Goal: Check status: Check status

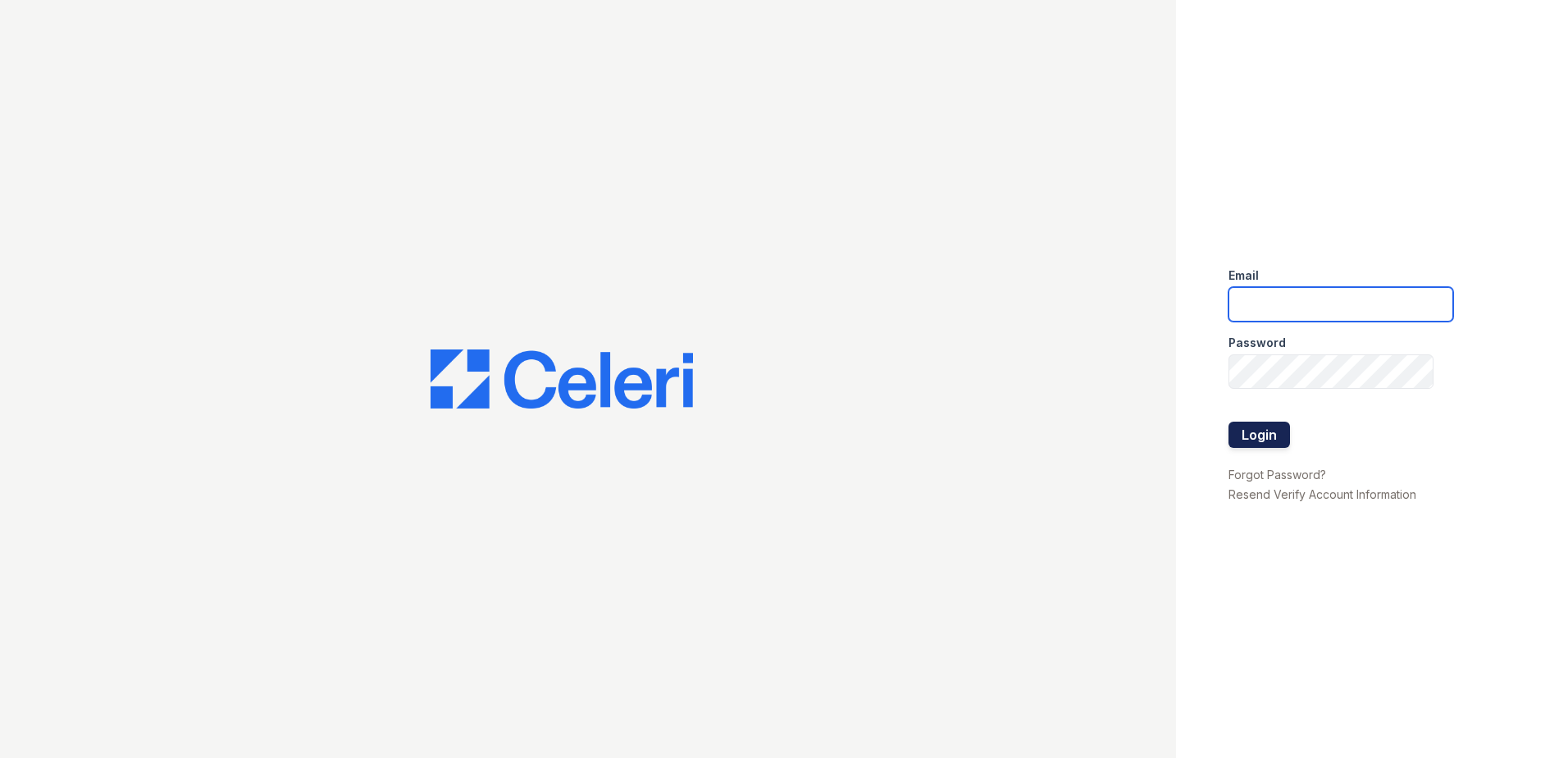
type input "jcartagena@trinity-pm.com"
click at [1252, 433] on button "Login" at bounding box center [1259, 434] width 62 height 27
type input "[EMAIL_ADDRESS][DOMAIN_NAME]"
click at [1245, 420] on div at bounding box center [1340, 405] width 225 height 33
click at [1245, 435] on button "Login" at bounding box center [1259, 434] width 62 height 27
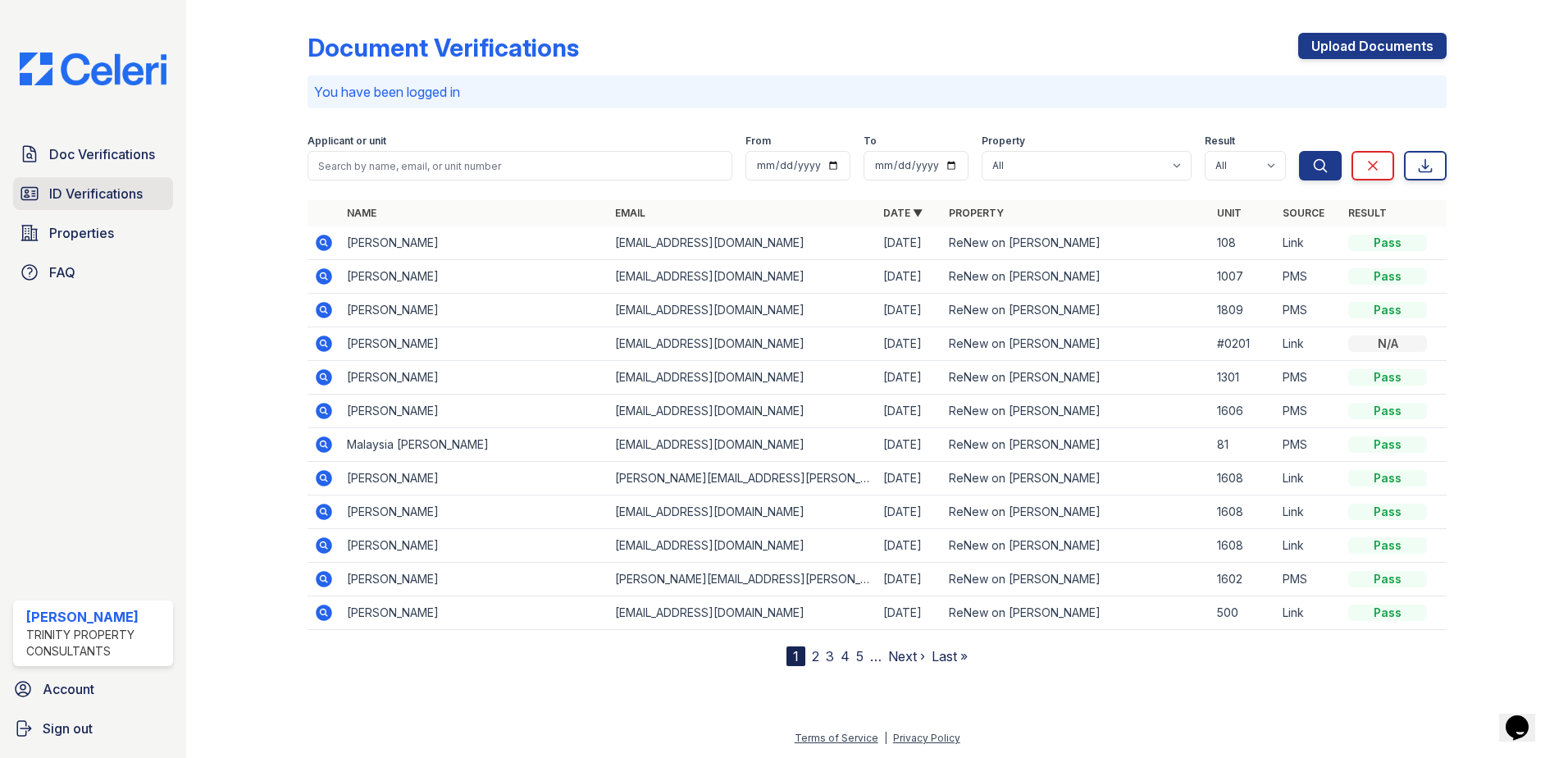
click at [96, 187] on span "ID Verifications" at bounding box center [96, 194] width 94 height 20
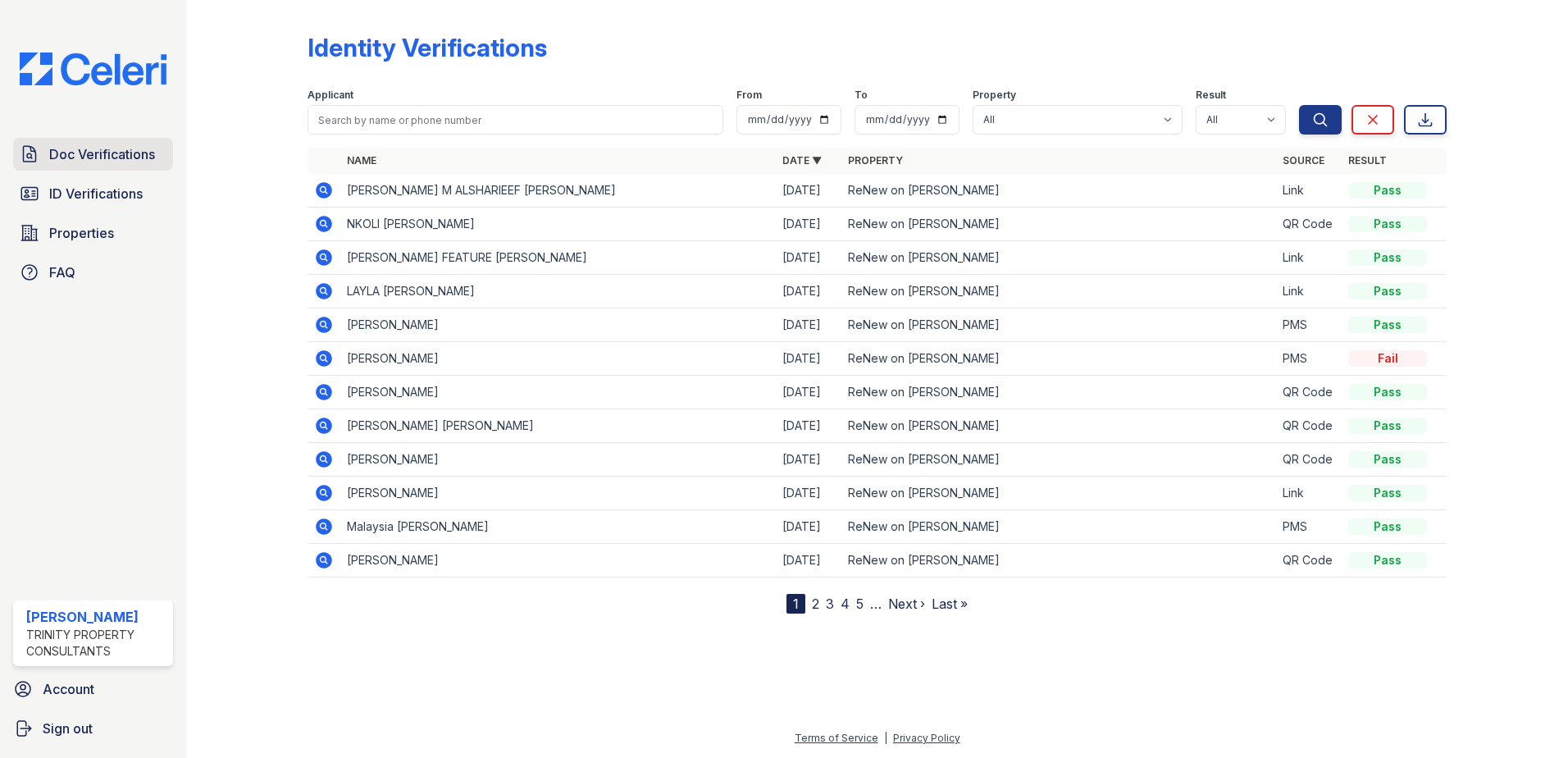
click at [94, 157] on span "Doc Verifications" at bounding box center [101, 154] width 105 height 20
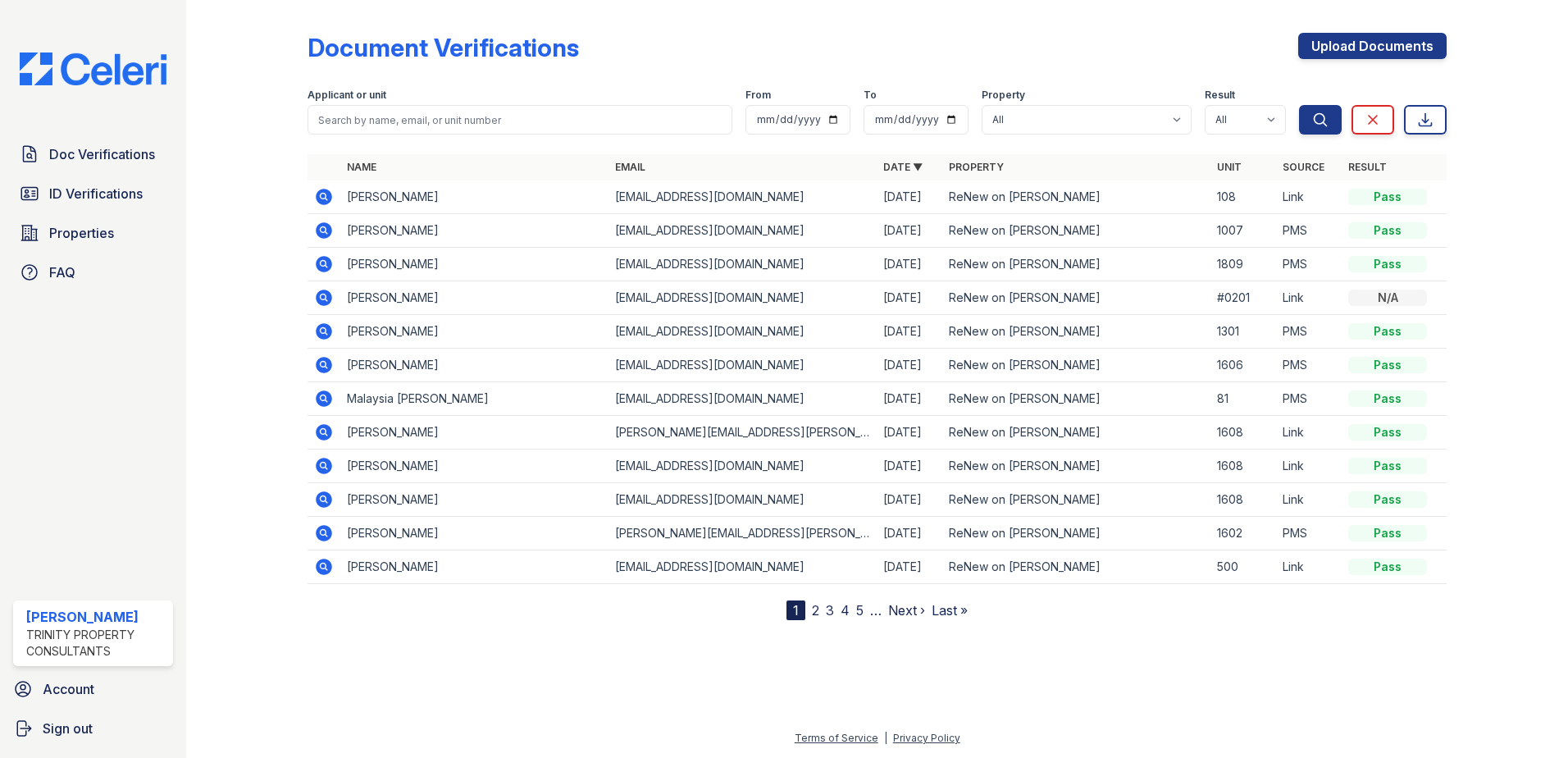
click at [322, 332] on icon at bounding box center [323, 331] width 20 height 20
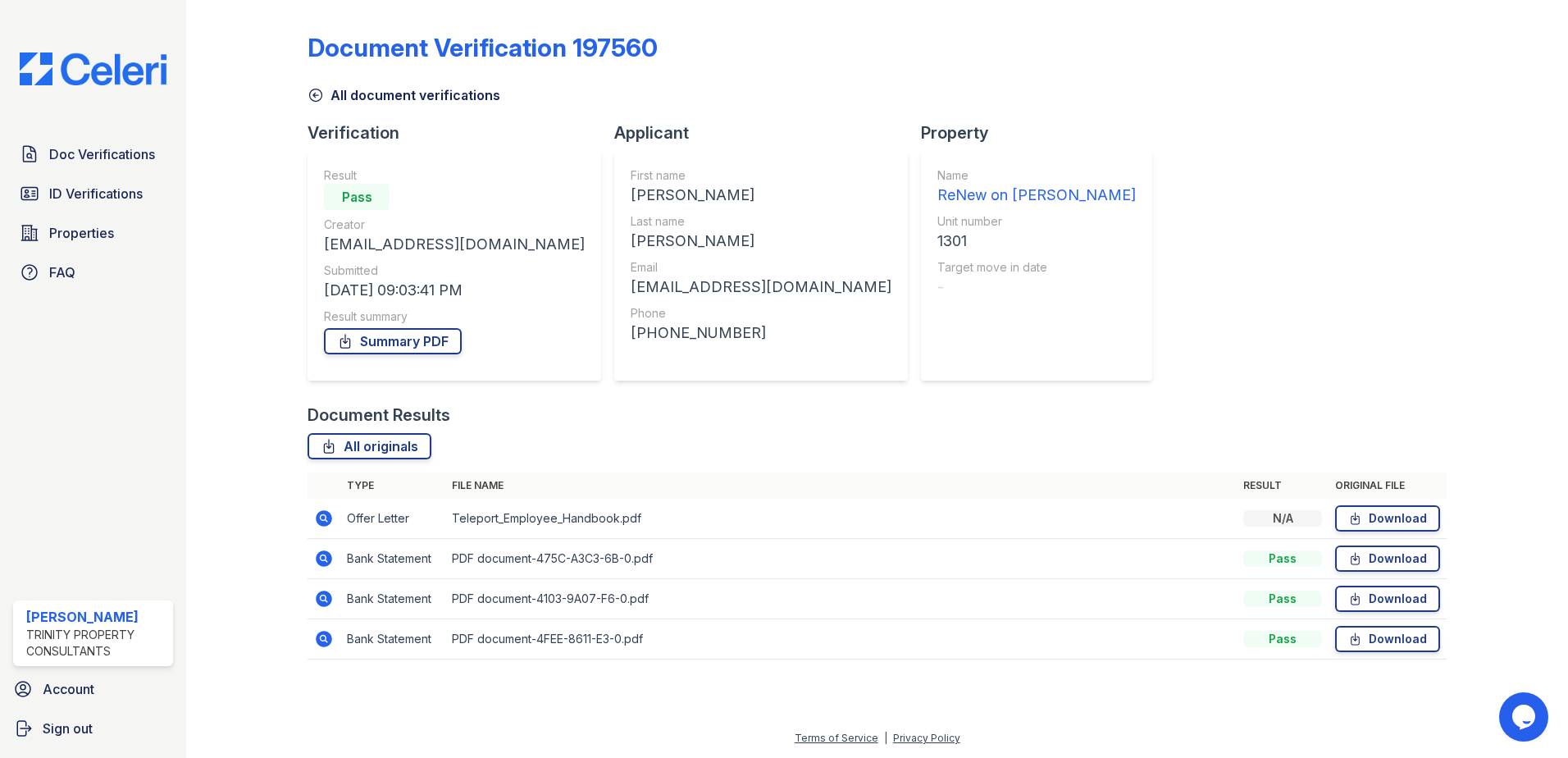
click at [323, 513] on icon at bounding box center [323, 518] width 16 height 16
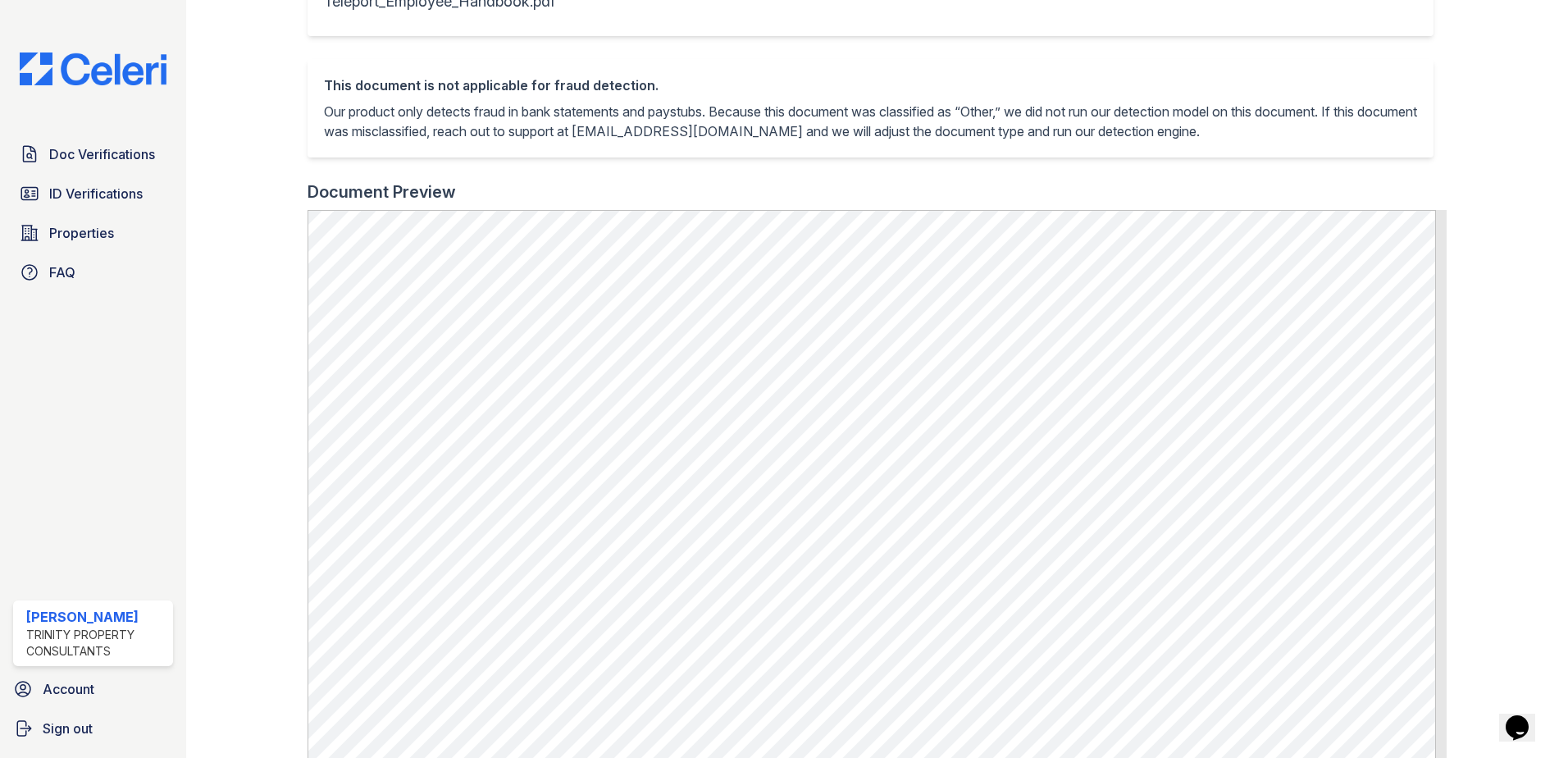
drag, startPoint x: 655, startPoint y: 180, endPoint x: 653, endPoint y: 173, distance: 7.3
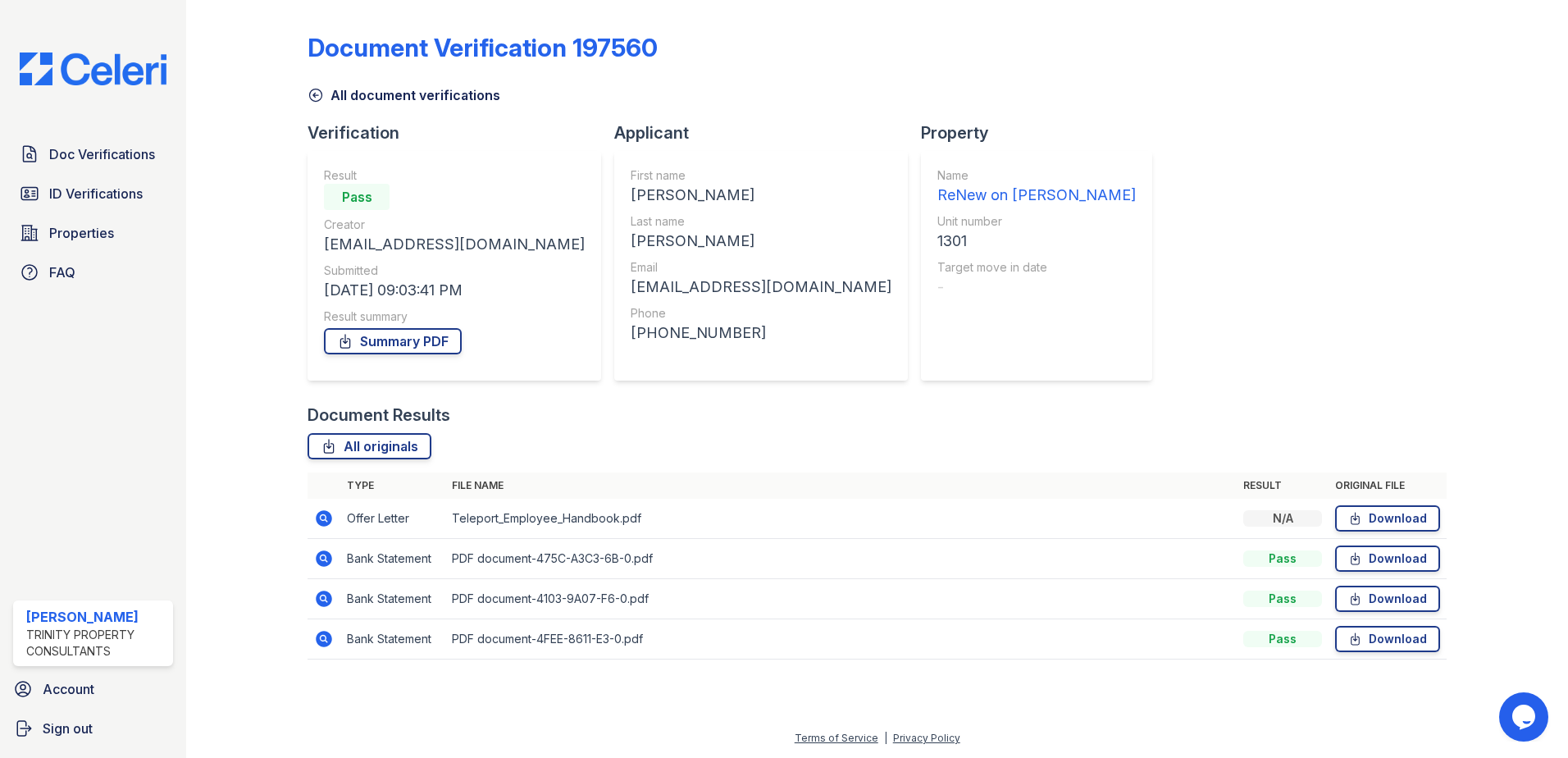
drag, startPoint x: 326, startPoint y: 560, endPoint x: 342, endPoint y: 548, distance: 20.0
click at [326, 559] on icon at bounding box center [323, 558] width 20 height 20
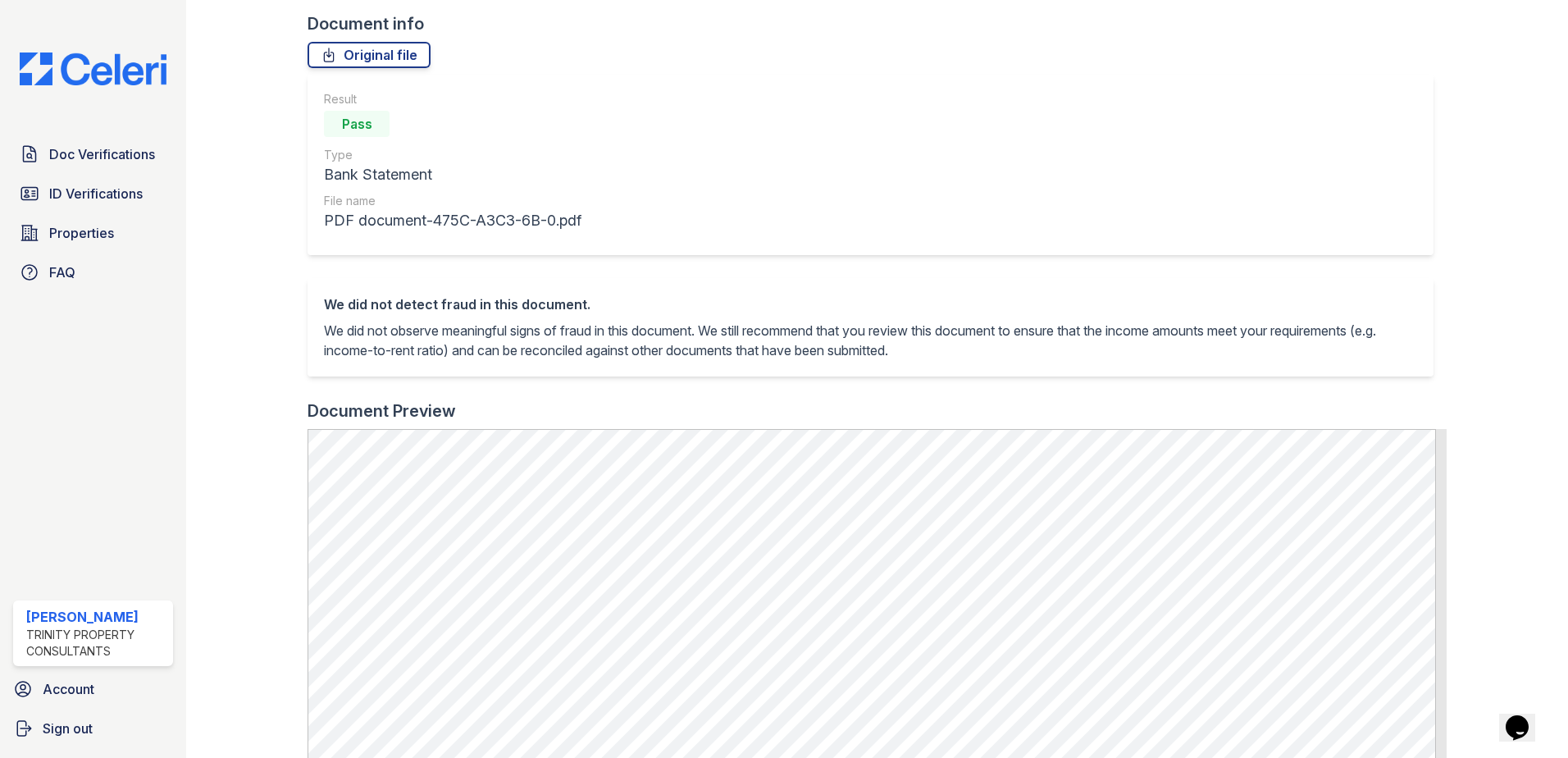
scroll to position [328, 0]
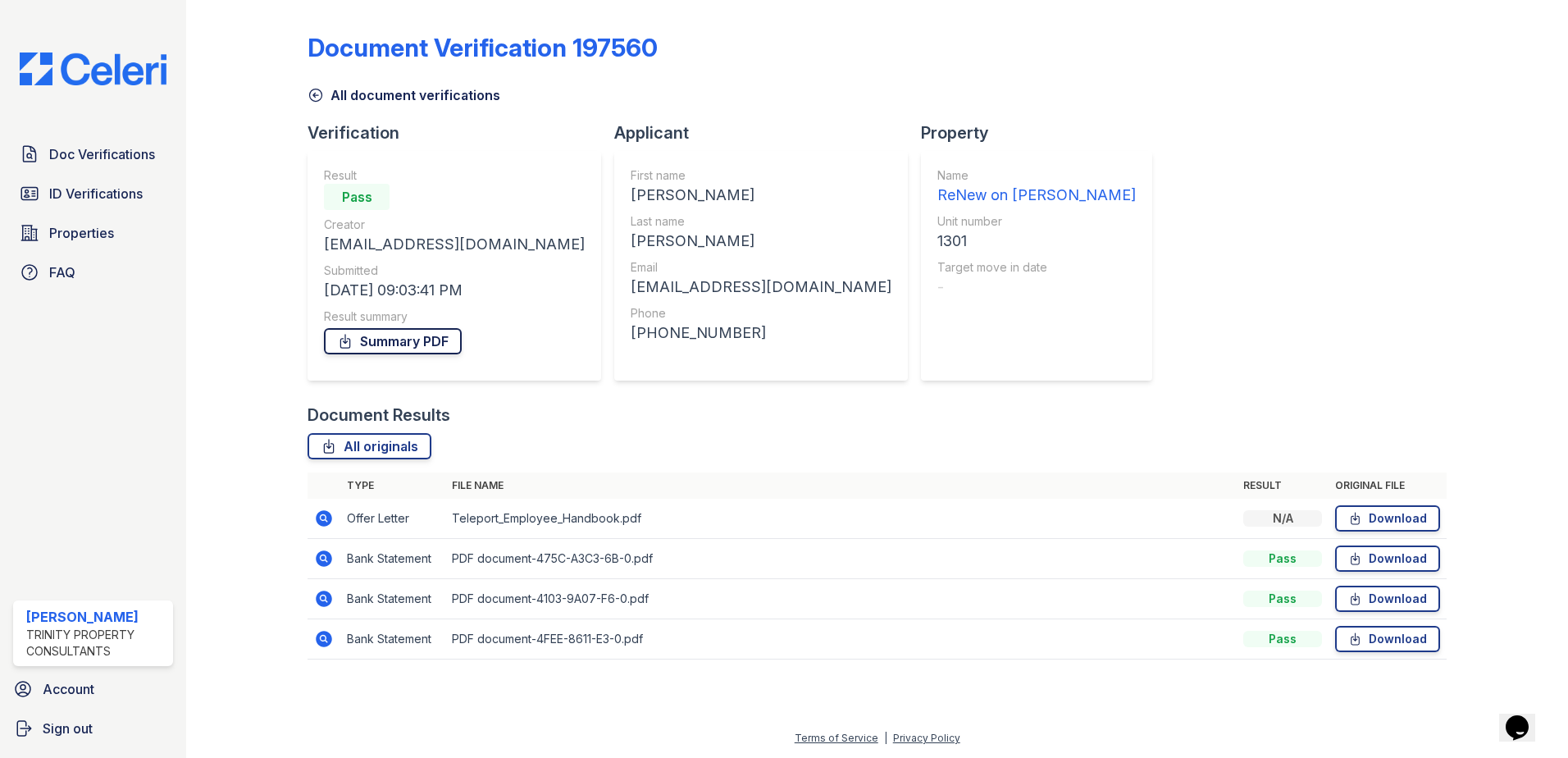
click at [388, 342] on link "Summary PDF" at bounding box center [392, 342] width 138 height 27
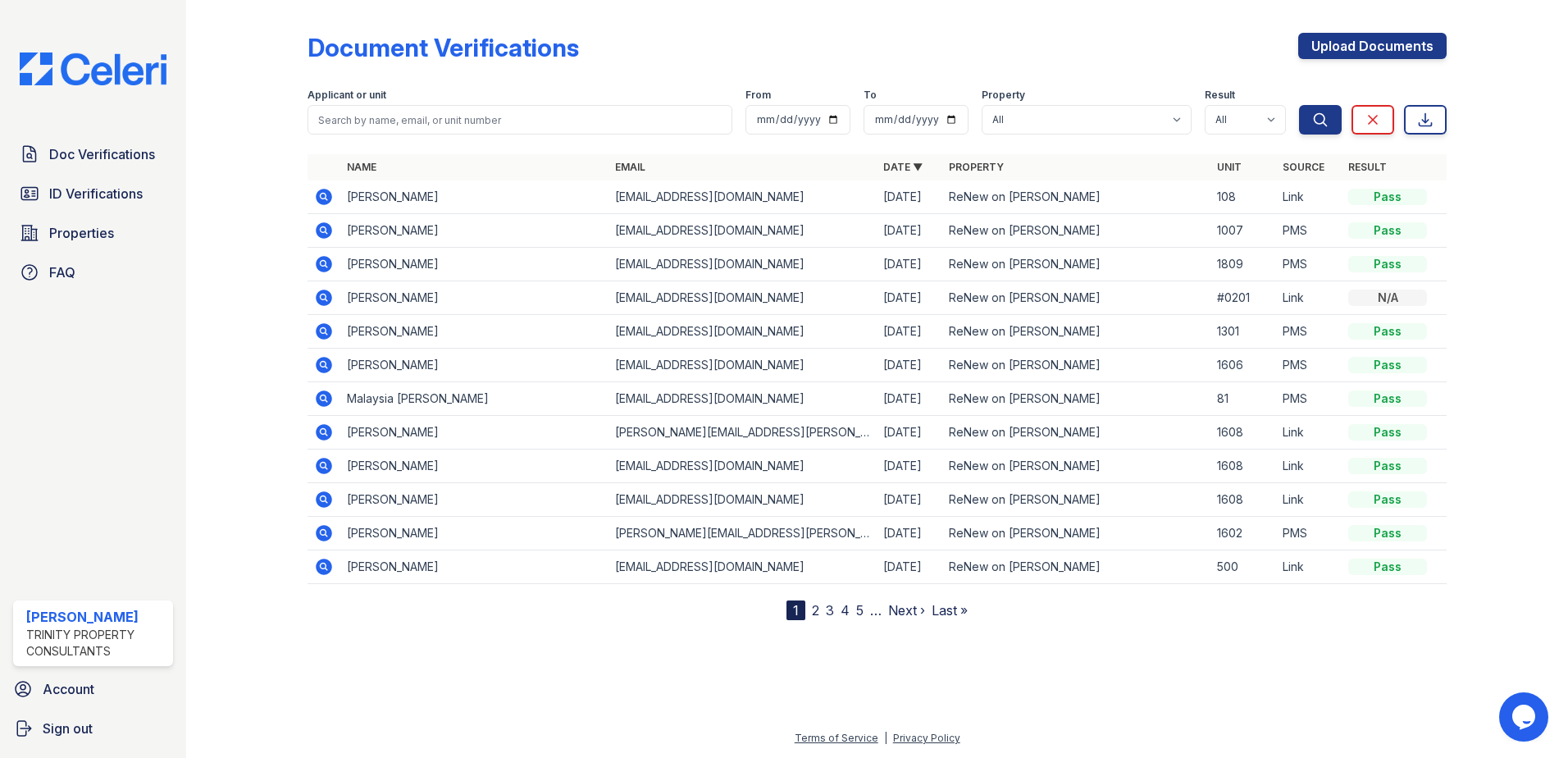
drag, startPoint x: 291, startPoint y: 532, endPoint x: 293, endPoint y: 545, distance: 13.2
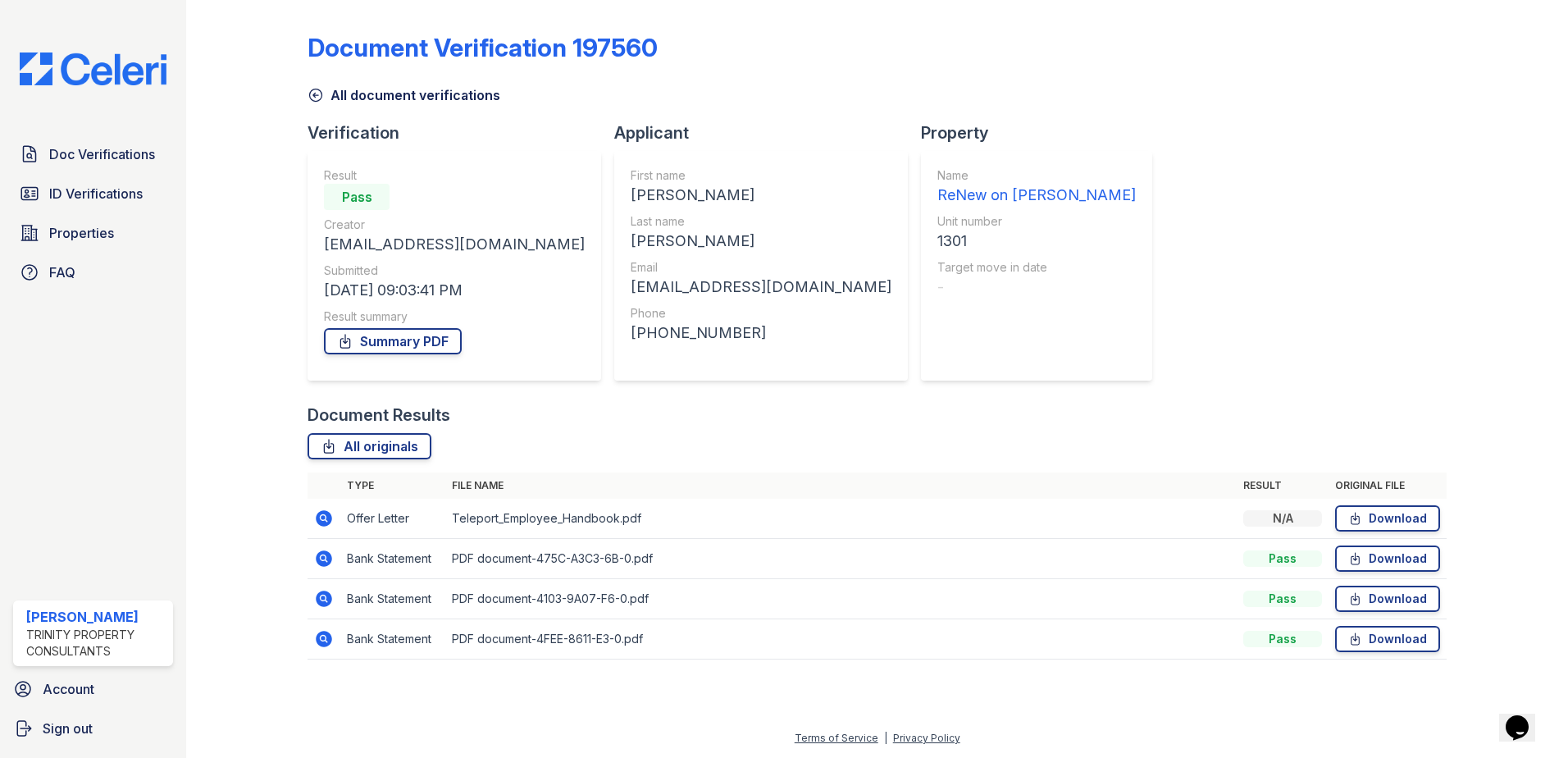
click at [323, 518] on icon at bounding box center [323, 517] width 4 height 4
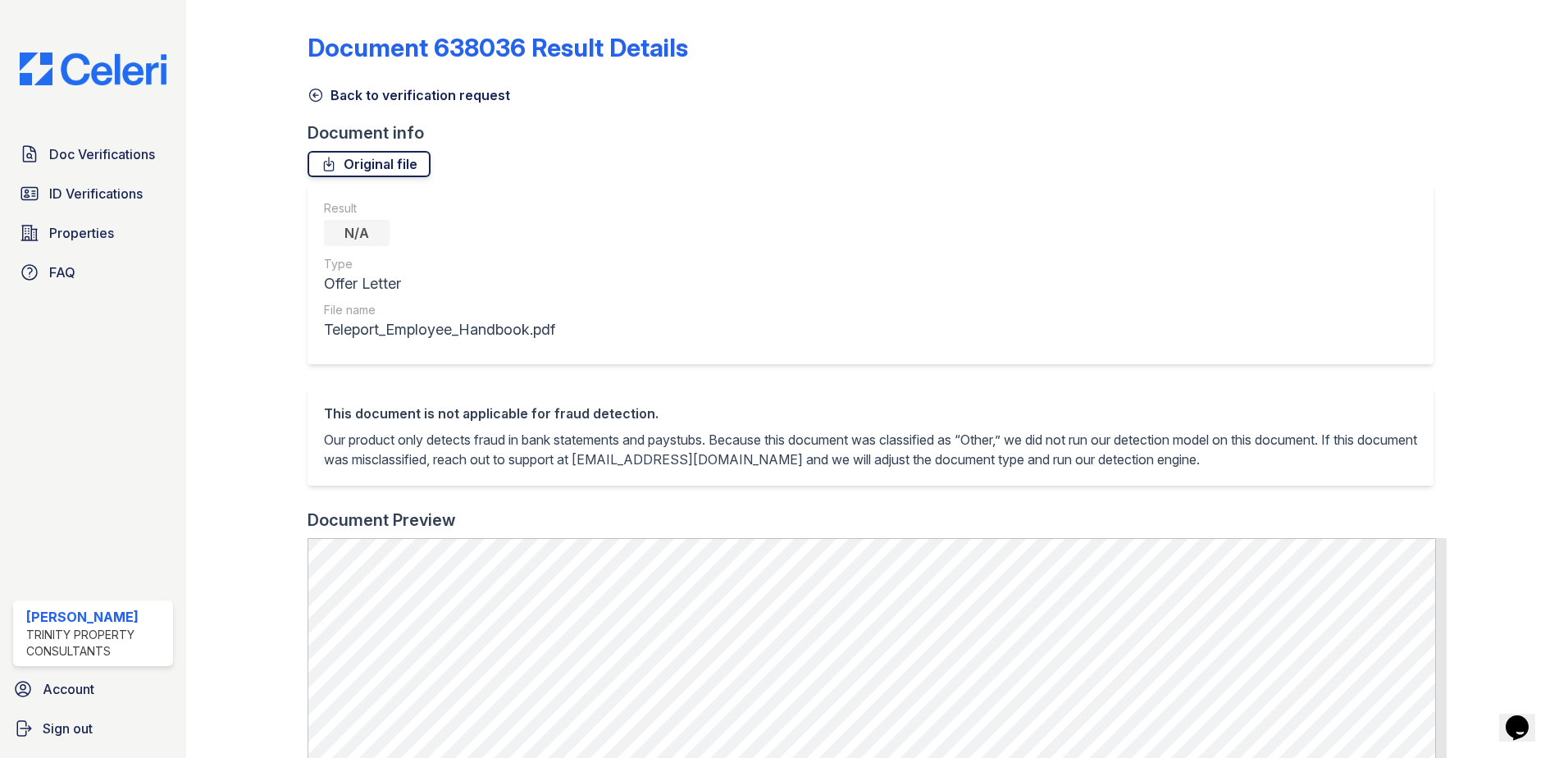
click at [391, 156] on link "Original file" at bounding box center [369, 164] width 123 height 27
